Goal: Task Accomplishment & Management: Manage account settings

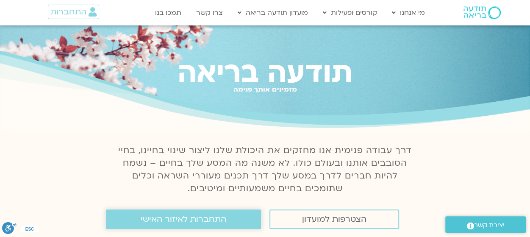
click at [203, 218] on span "התחברות לאיזור האישי" at bounding box center [184, 219] width 86 height 9
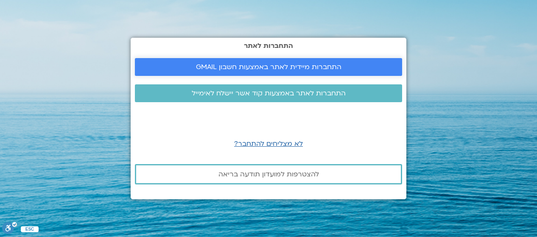
click at [219, 67] on span "התחברות מיידית לאתר באמצעות חשבון GMAIL" at bounding box center [268, 67] width 145 height 8
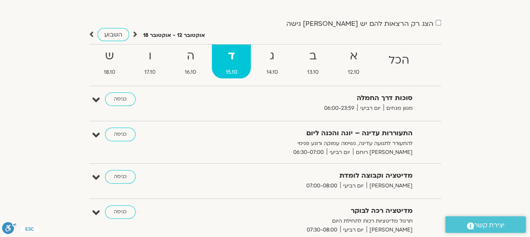
scroll to position [42, 0]
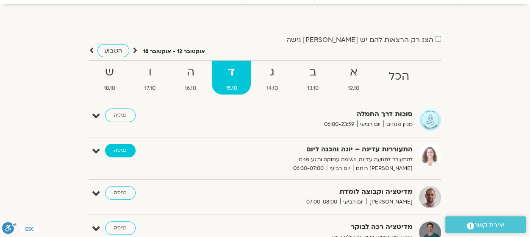
click at [125, 147] on link "כניסה" at bounding box center [120, 151] width 31 height 14
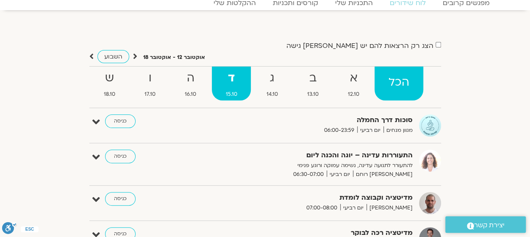
scroll to position [42, 0]
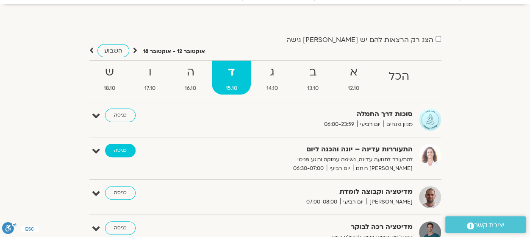
click at [125, 149] on link "כניסה" at bounding box center [120, 151] width 31 height 14
